Goal: Information Seeking & Learning: Learn about a topic

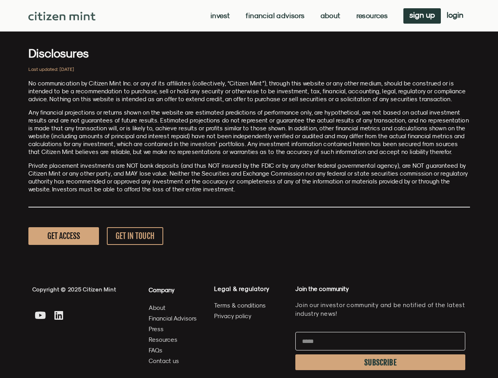
click at [249, 189] on p "Private placement investments are NOT bank deposits (and thus NOT insured by th…" at bounding box center [249, 178] width 442 height 32
click at [219, 16] on link "Invest" at bounding box center [220, 16] width 19 height 8
click at [371, 16] on link "Resources" at bounding box center [372, 16] width 32 height 8
click at [380, 363] on span "SUBSCRIBE" at bounding box center [380, 363] width 32 height 6
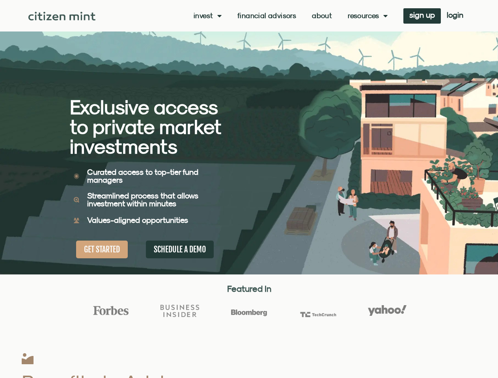
click at [249, 189] on div "Exclusive access to private market investments Exclusive access to private mark…" at bounding box center [159, 137] width 179 height 275
click at [207, 16] on link "Invest" at bounding box center [208, 16] width 28 height 8
click at [367, 16] on link "Resources" at bounding box center [368, 16] width 40 height 8
